Goal: Book appointment/travel/reservation

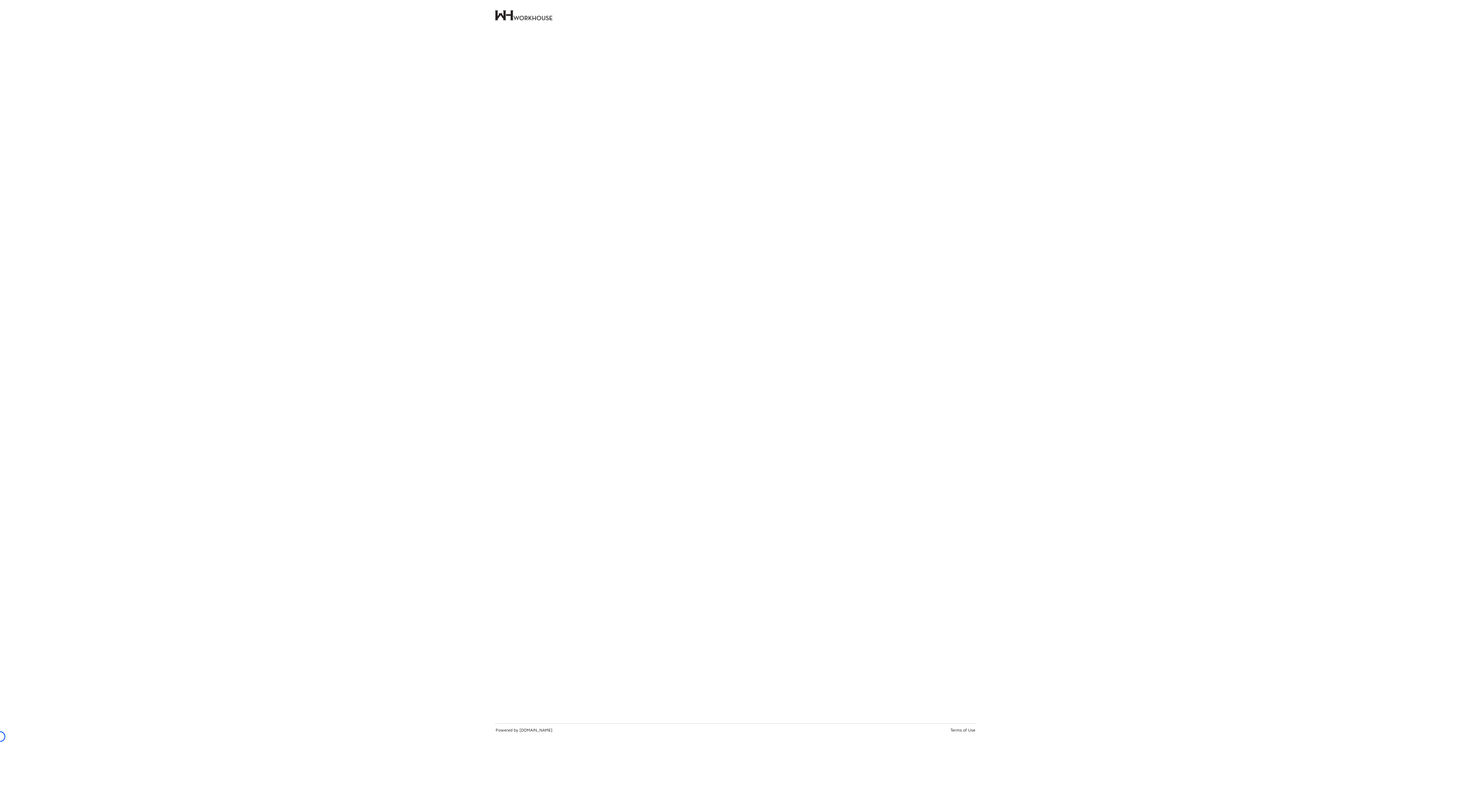
click at [732, 588] on main at bounding box center [736, 378] width 1471 height 690
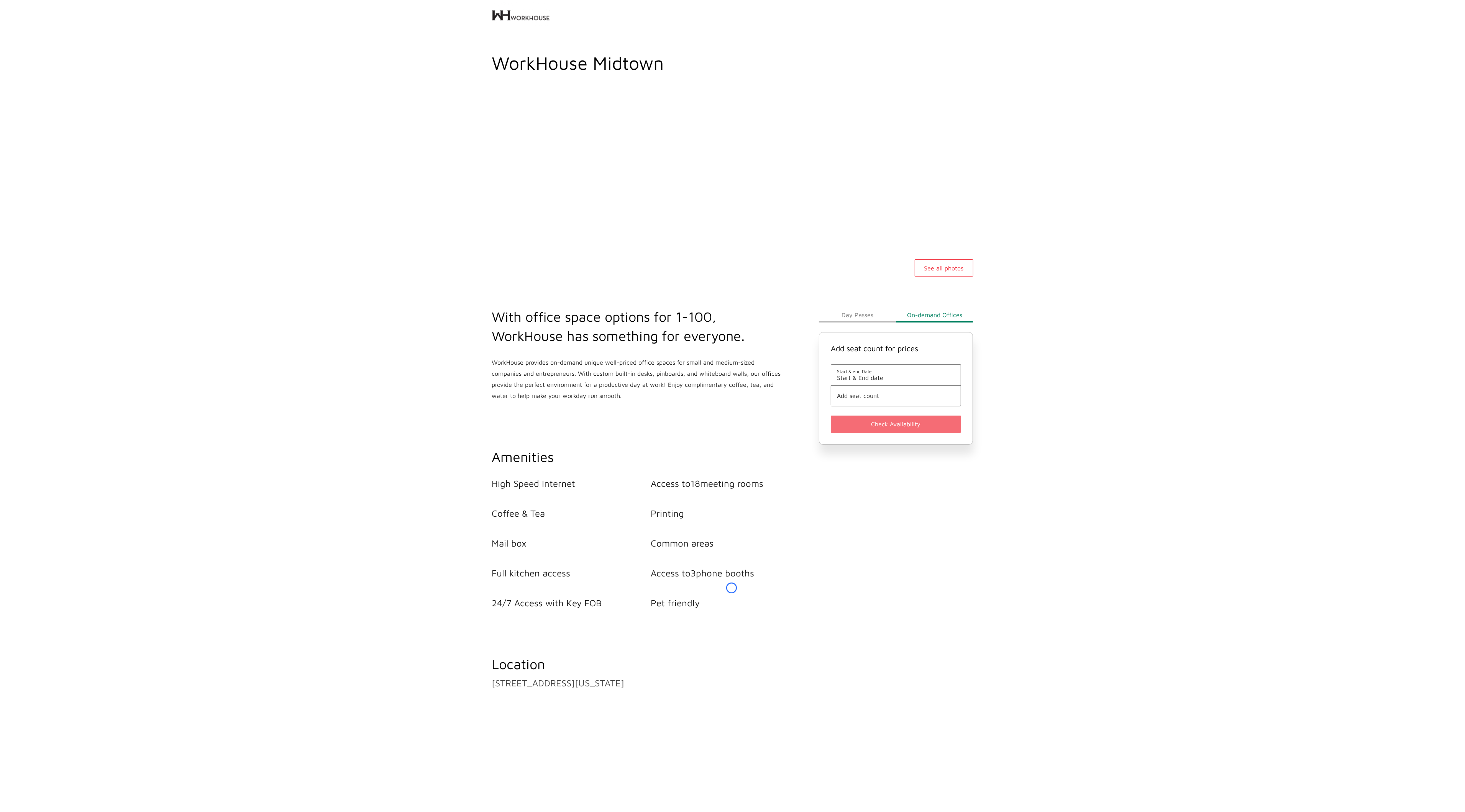
click at [60, 59] on main "WorkHouse Midtown See all photos With office space options for 1-100, WorkHouse…" at bounding box center [732, 472] width 1465 height 839
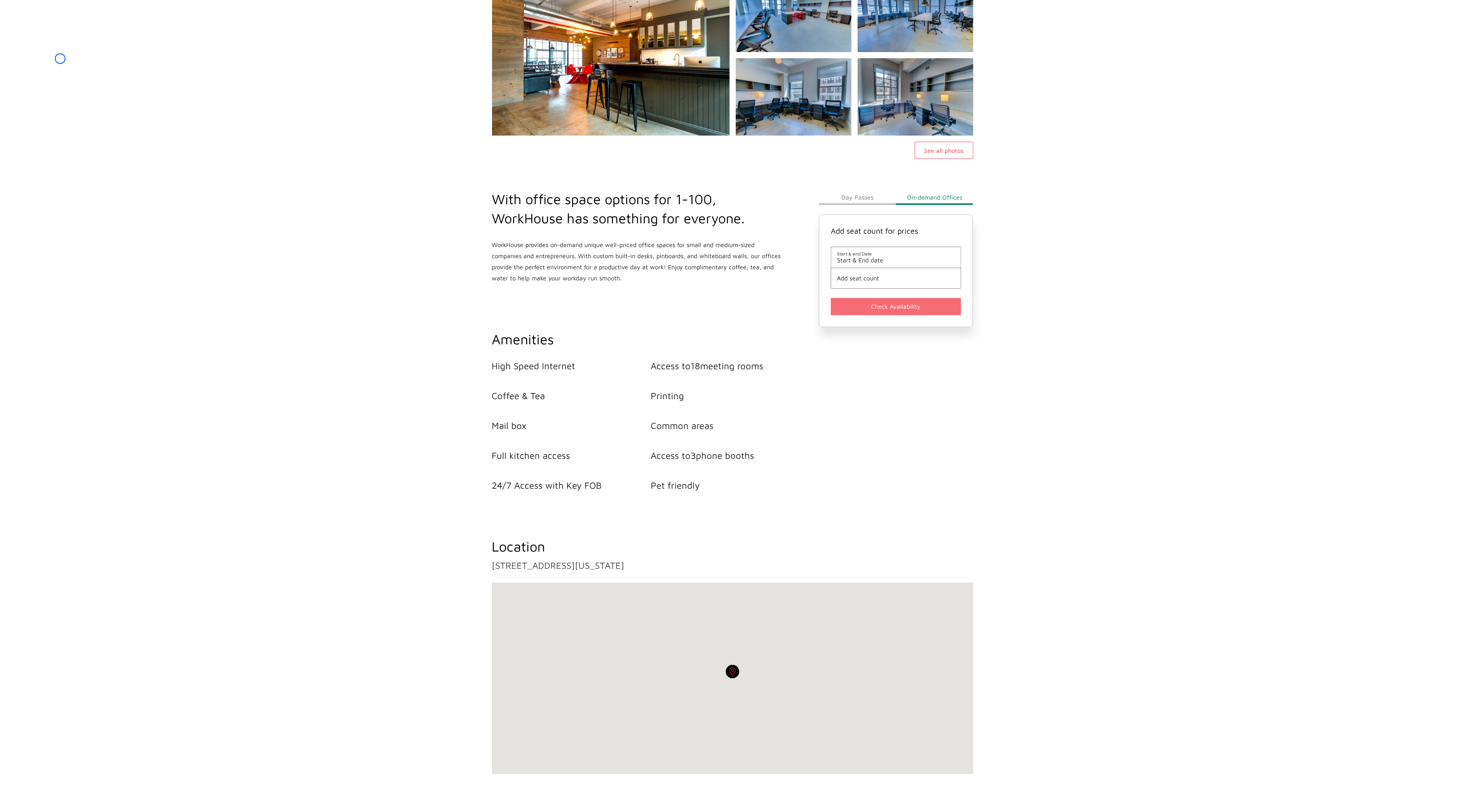
scroll to position [140, 0]
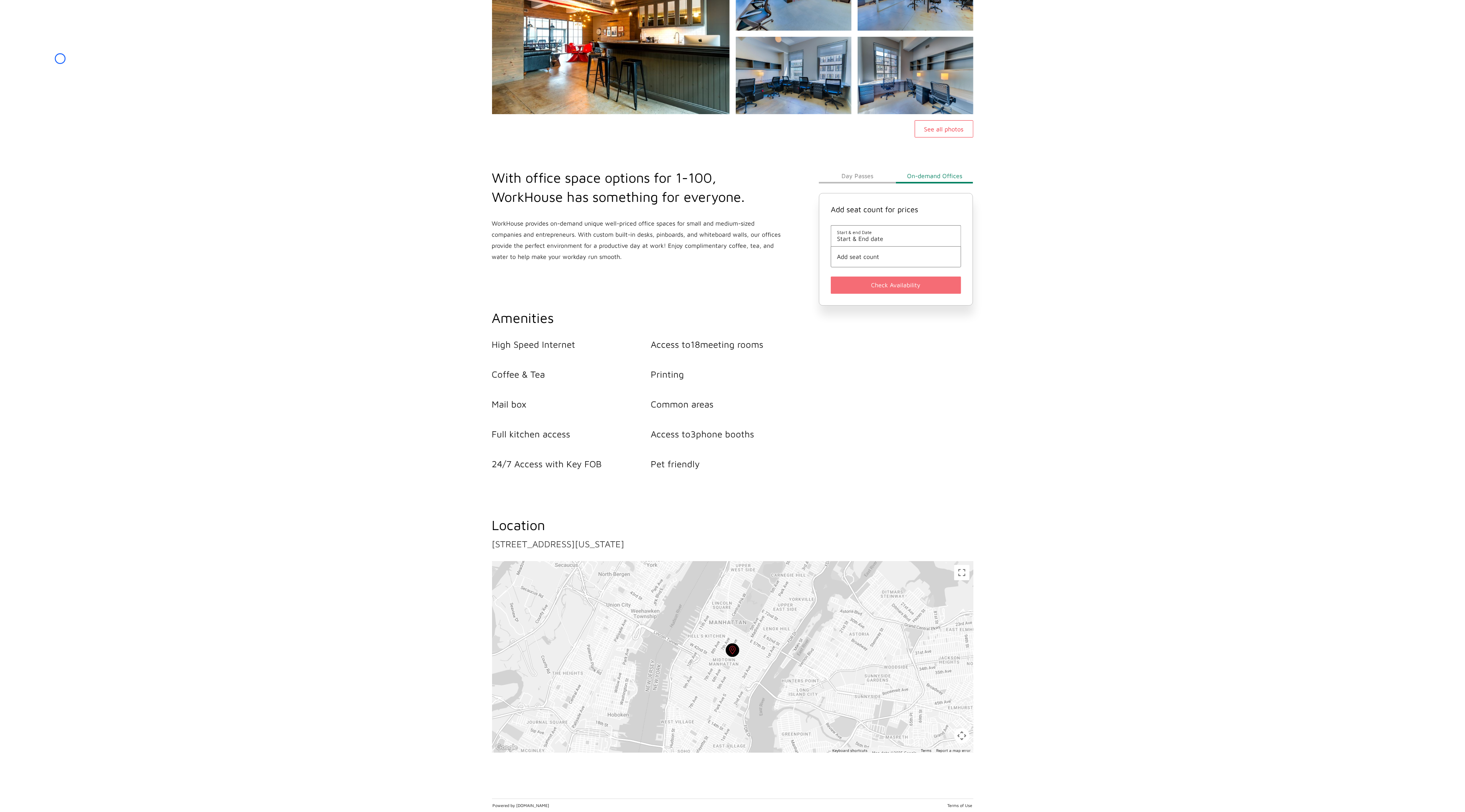
click at [60, 59] on div "See all photos" at bounding box center [732, 46] width 1465 height 184
click at [537, 803] on link "[DOMAIN_NAME]" at bounding box center [533, 805] width 33 height 5
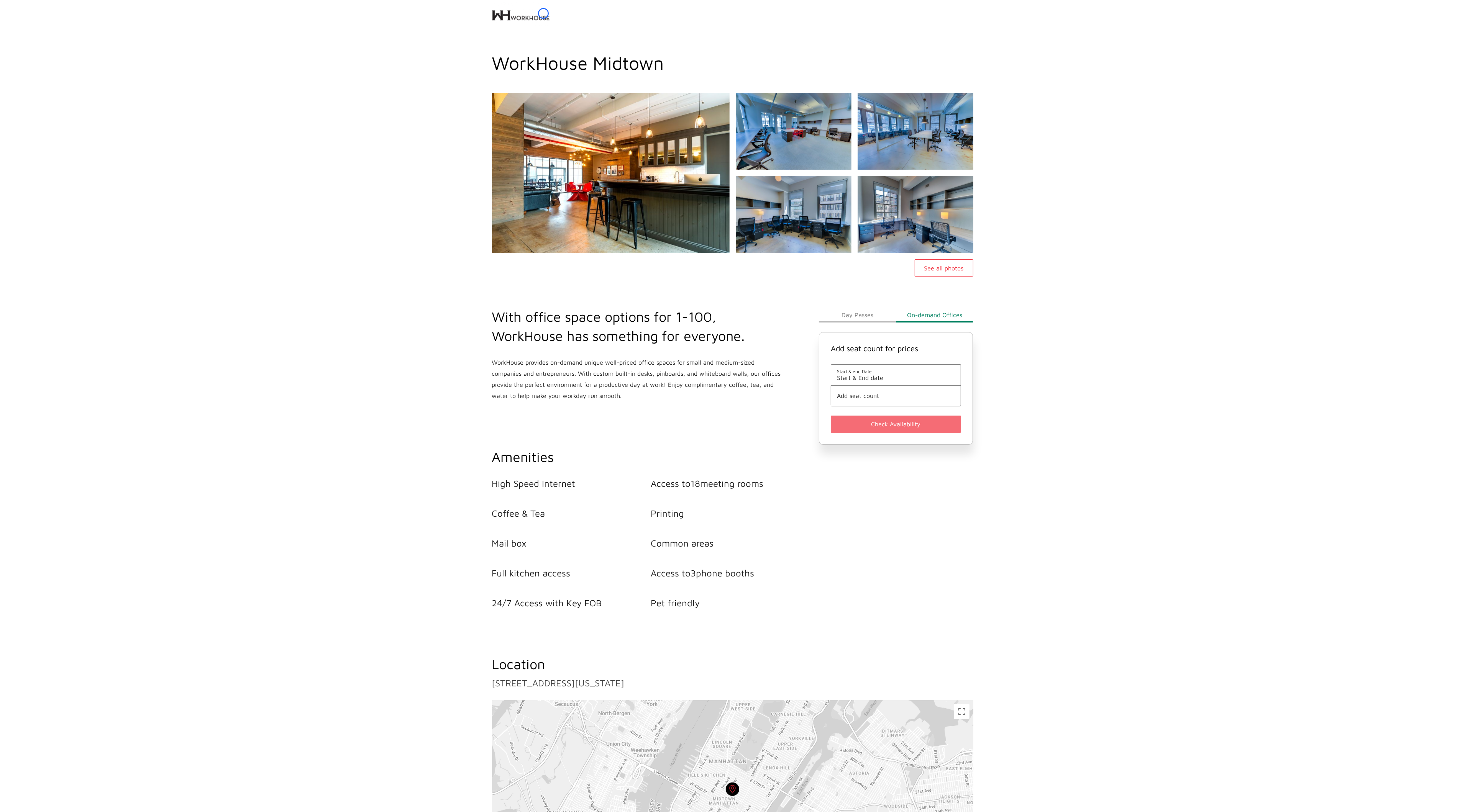
click at [543, 13] on img at bounding box center [520, 15] width 58 height 31
click at [41, 58] on main "WorkHouse Midtown See all photos With office space options for 1-100, WorkHouse…" at bounding box center [732, 472] width 1465 height 839
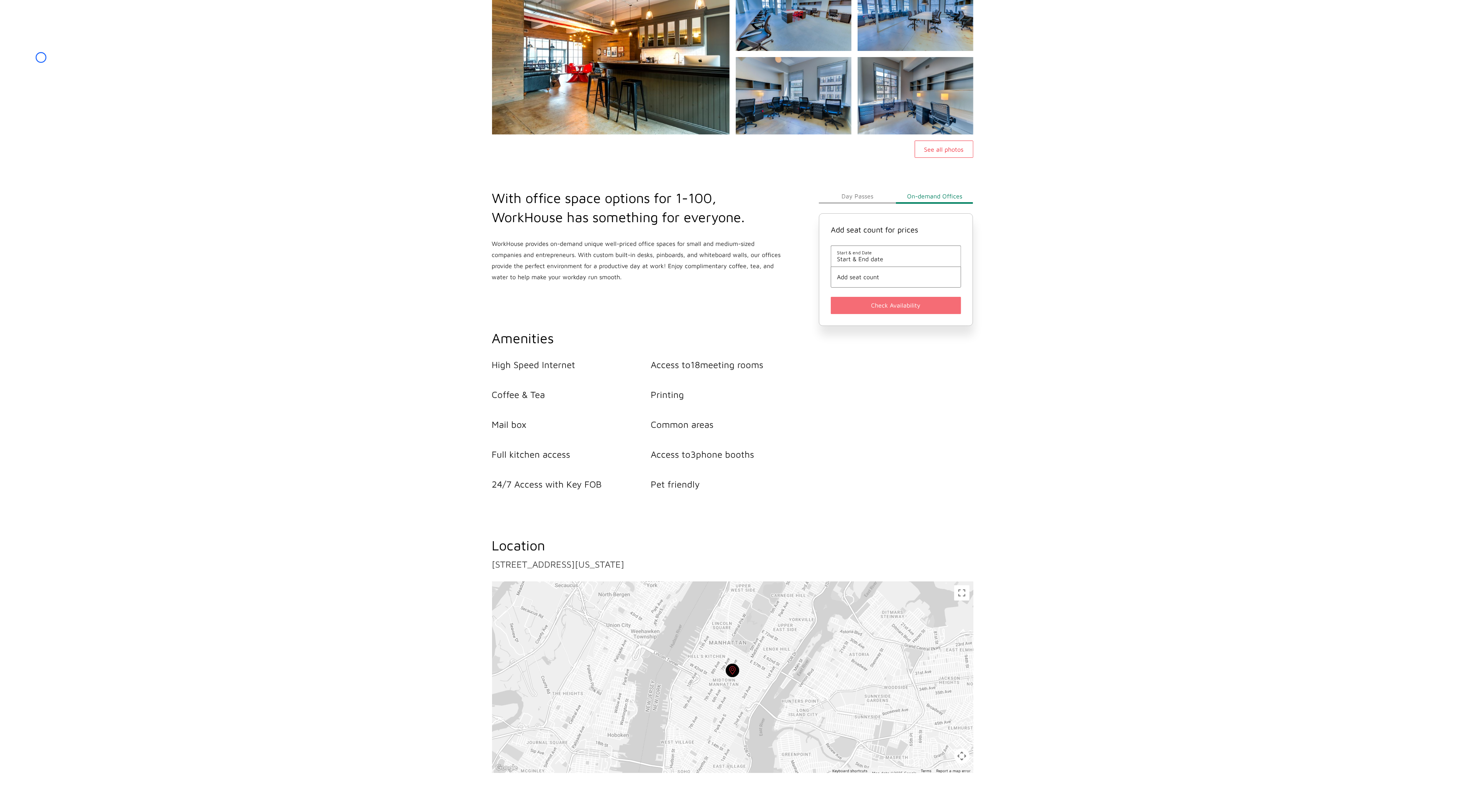
scroll to position [140, 0]
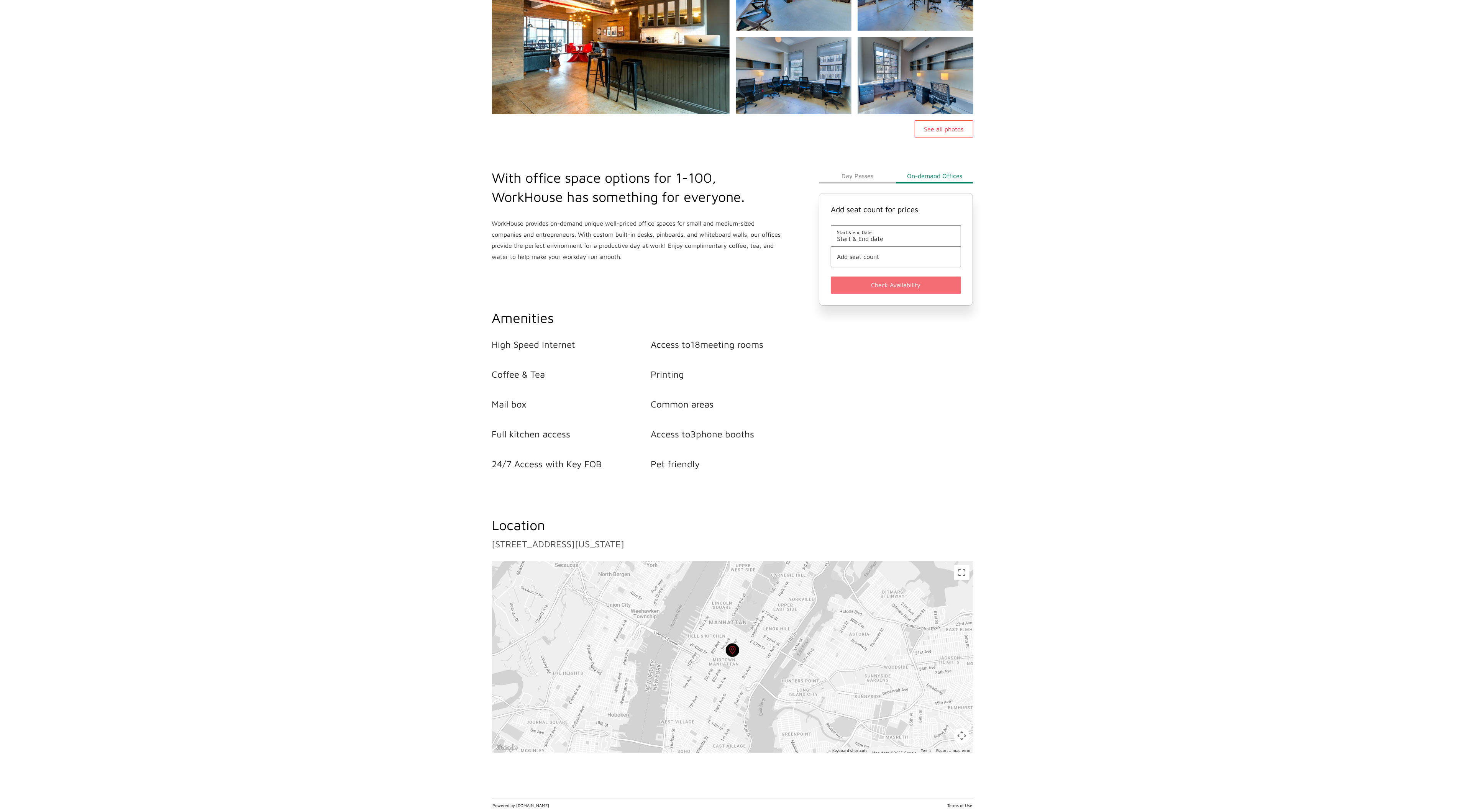
click at [41, 58] on div "See all photos" at bounding box center [732, 46] width 1465 height 184
